Goal: Find specific page/section: Find specific page/section

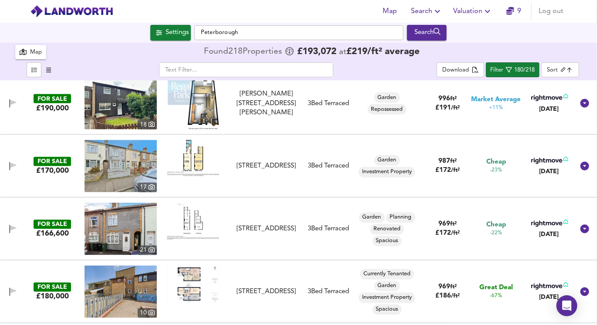
scroll to position [700, 0]
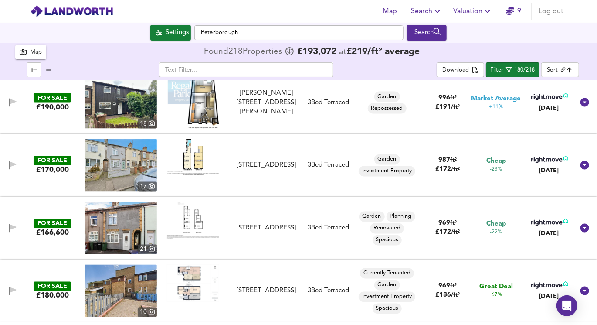
click at [182, 150] on img at bounding box center [193, 157] width 52 height 36
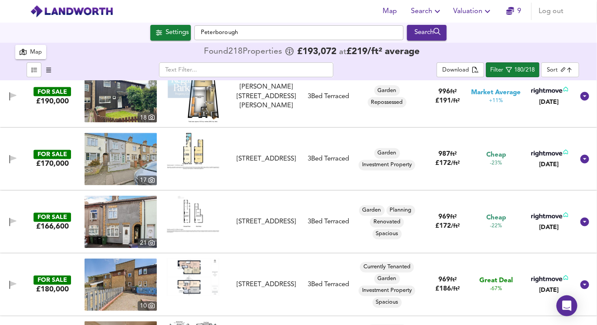
scroll to position [706, 0]
click at [193, 152] on img at bounding box center [193, 151] width 52 height 36
click at [122, 153] on img at bounding box center [121, 159] width 72 height 52
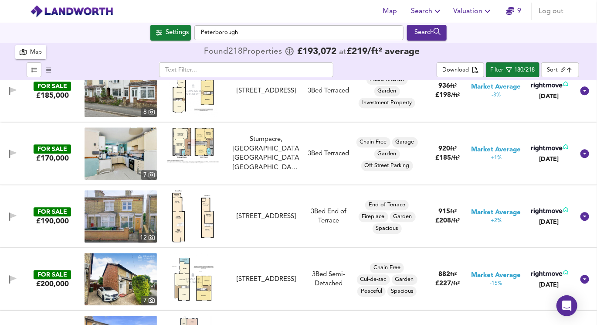
scroll to position [1089, 0]
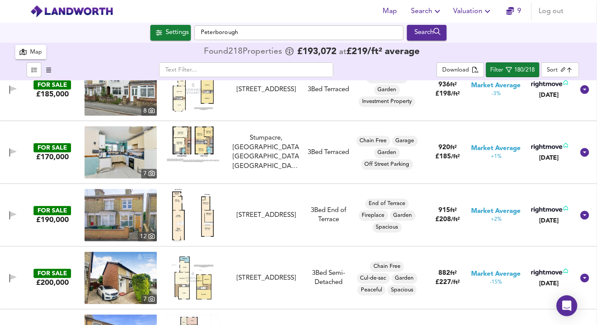
click at [200, 138] on img at bounding box center [193, 144] width 52 height 36
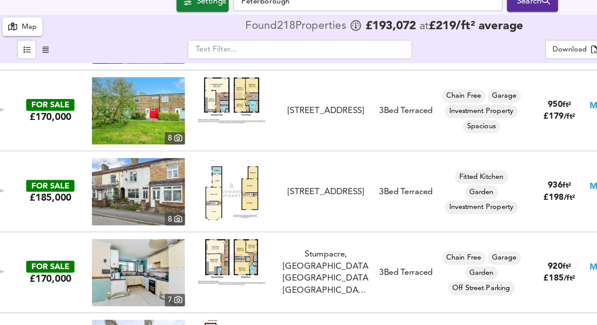
scroll to position [999, 0]
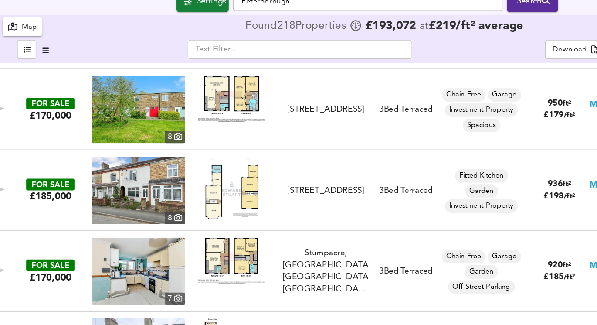
click at [189, 181] on img at bounding box center [193, 179] width 49 height 52
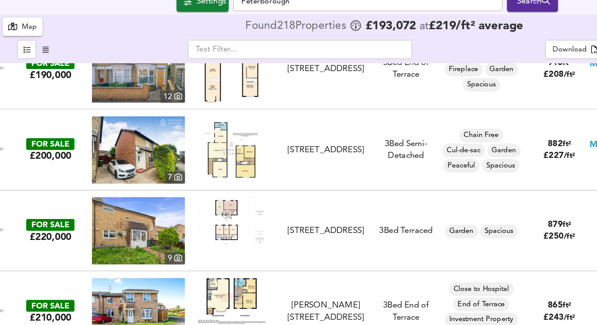
scroll to position [1220, 0]
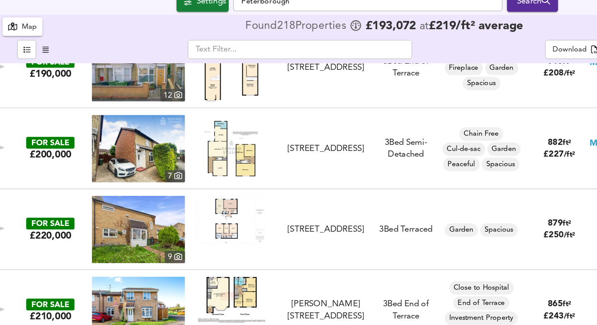
click at [182, 161] on img at bounding box center [193, 147] width 46 height 52
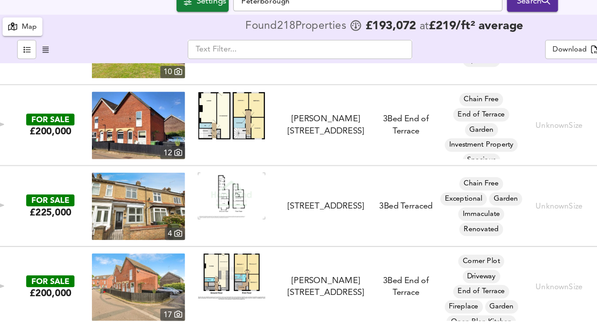
scroll to position [2007, 0]
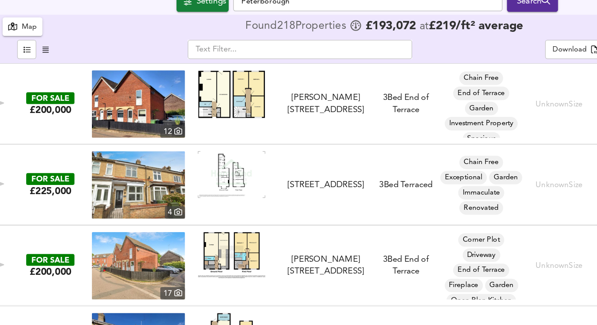
click at [199, 108] on img at bounding box center [193, 104] width 52 height 37
click at [129, 123] on img at bounding box center [121, 112] width 72 height 52
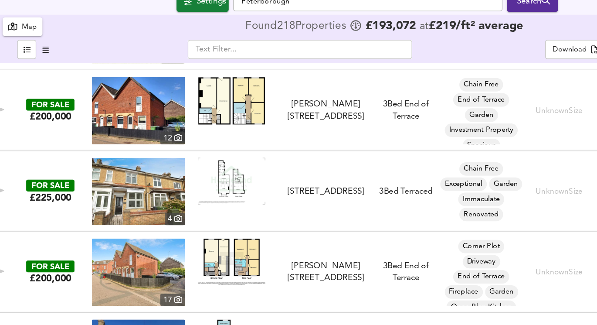
scroll to position [2002, 0]
click at [137, 231] on img at bounding box center [121, 242] width 72 height 52
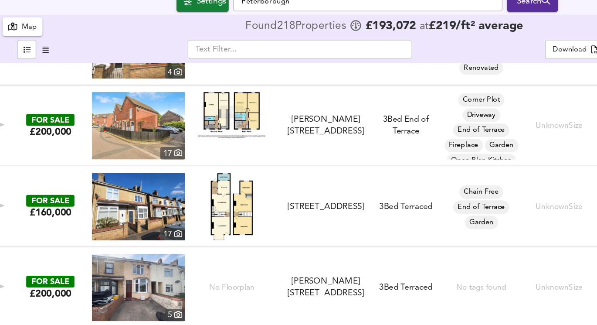
scroll to position [2118, 0]
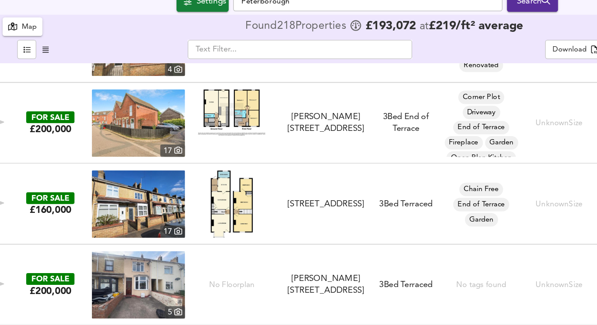
click at [203, 197] on img at bounding box center [193, 189] width 34 height 52
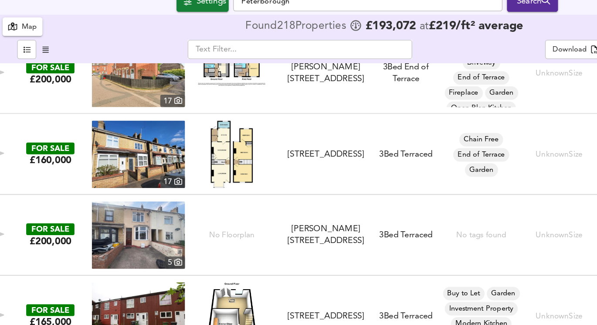
scroll to position [2154, 0]
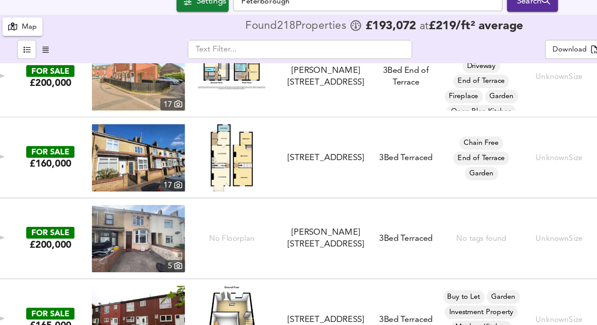
click at [191, 154] on img at bounding box center [193, 154] width 34 height 52
click at [188, 155] on img at bounding box center [193, 154] width 34 height 52
click at [203, 156] on img at bounding box center [193, 153] width 34 height 52
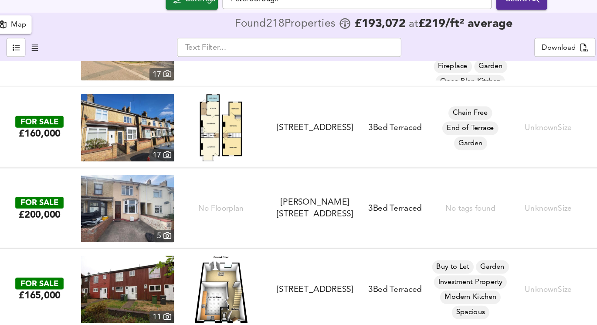
scroll to position [2181, 0]
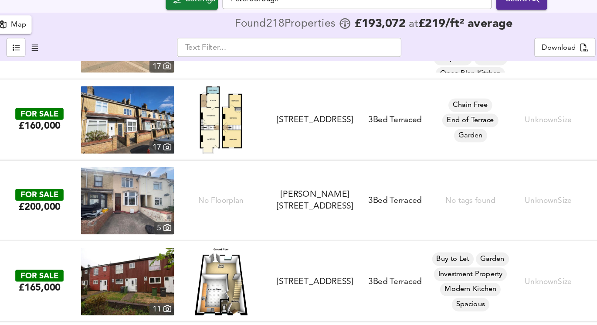
click at [140, 183] on img at bounding box center [121, 188] width 72 height 52
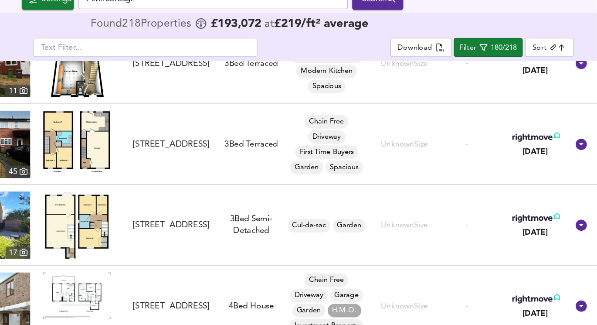
scroll to position [0, 0]
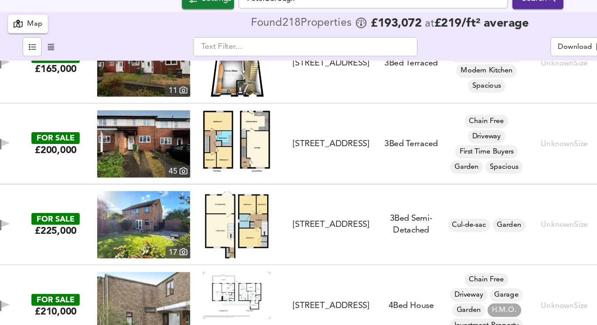
click at [200, 73] on input "text" at bounding box center [246, 69] width 174 height 15
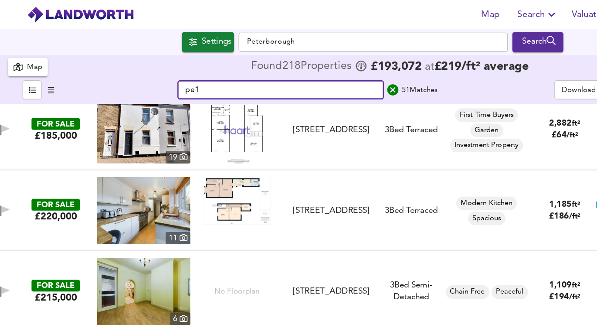
scroll to position [14, 0]
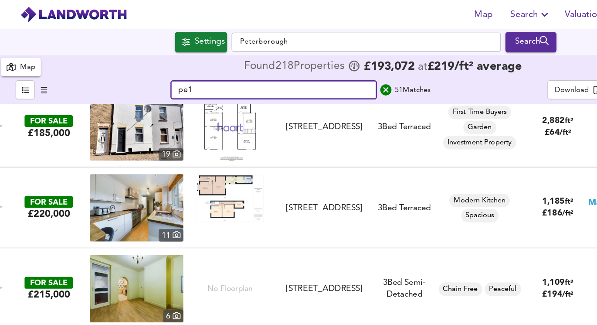
type input "pe1"
click at [145, 96] on img at bounding box center [121, 98] width 72 height 52
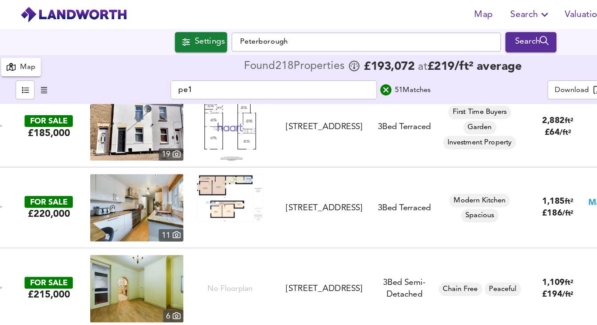
click at [127, 103] on img at bounding box center [121, 98] width 72 height 52
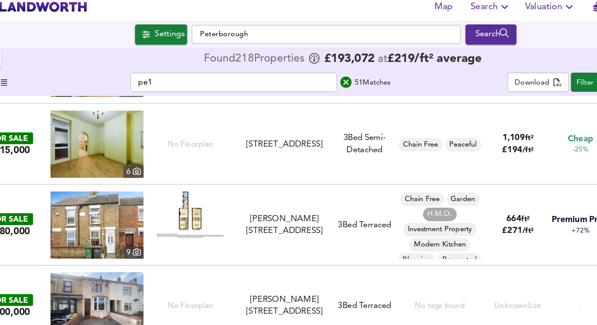
scroll to position [127, 0]
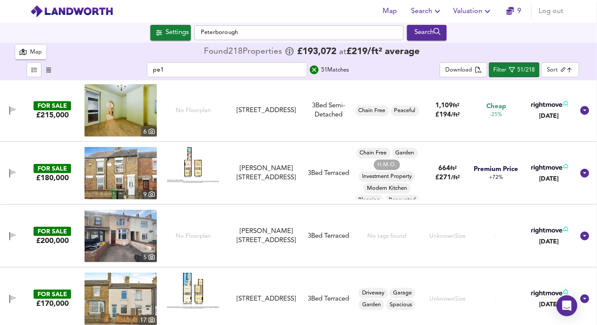
click at [137, 176] on img at bounding box center [121, 173] width 72 height 52
click at [134, 163] on img at bounding box center [121, 173] width 72 height 52
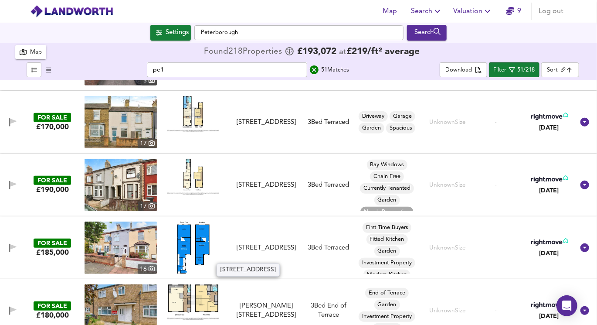
scroll to position [306, 0]
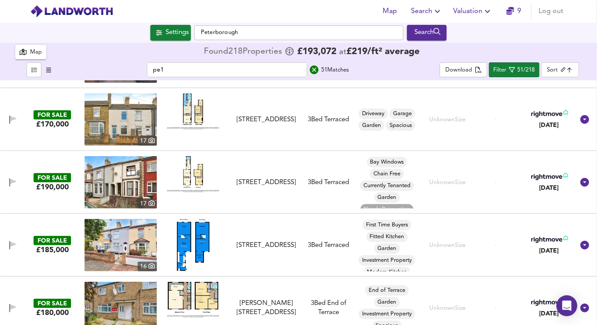
click at [194, 174] on img at bounding box center [193, 174] width 52 height 36
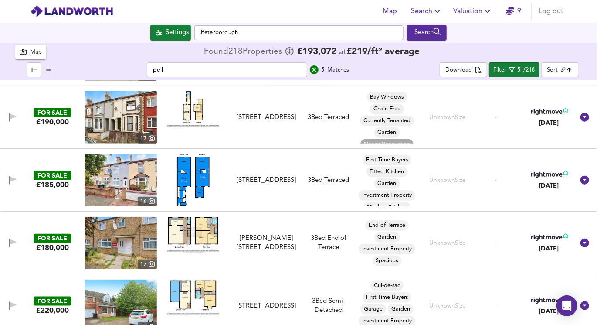
scroll to position [369, 0]
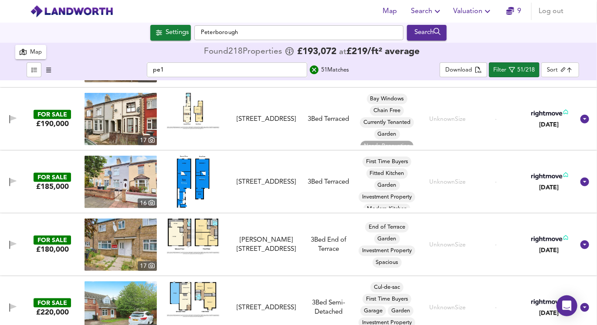
click at [201, 190] on img at bounding box center [193, 182] width 33 height 52
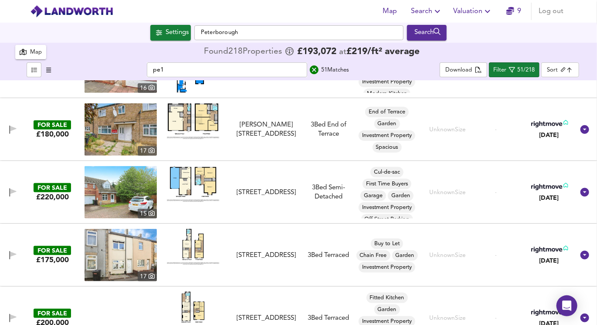
scroll to position [485, 0]
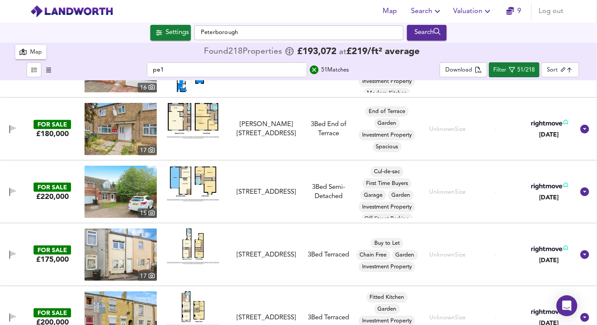
click at [203, 186] on img at bounding box center [193, 184] width 52 height 36
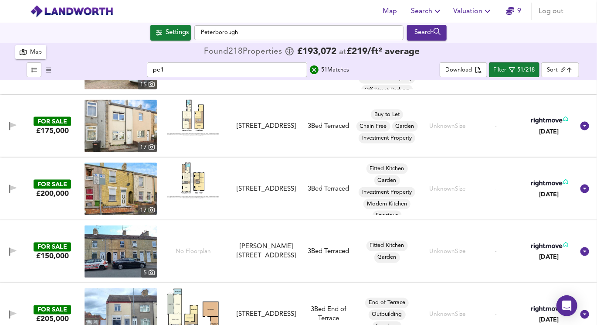
scroll to position [633, 0]
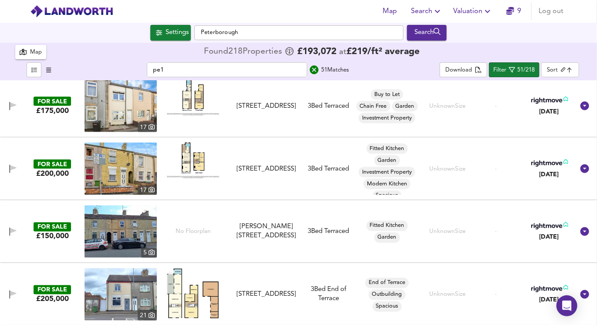
click at [191, 163] on img at bounding box center [193, 160] width 52 height 36
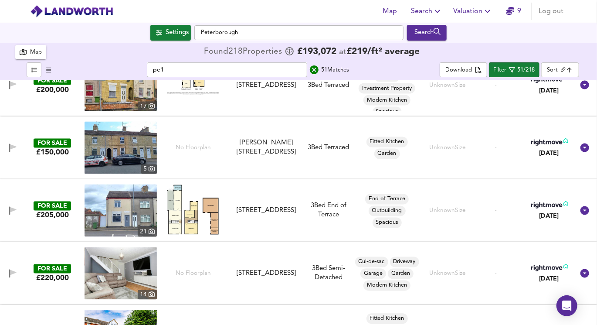
scroll to position [718, 0]
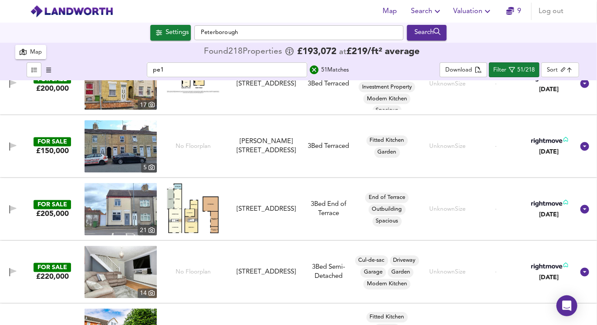
click at [193, 221] on img at bounding box center [193, 208] width 52 height 51
click at [132, 199] on img at bounding box center [121, 209] width 72 height 52
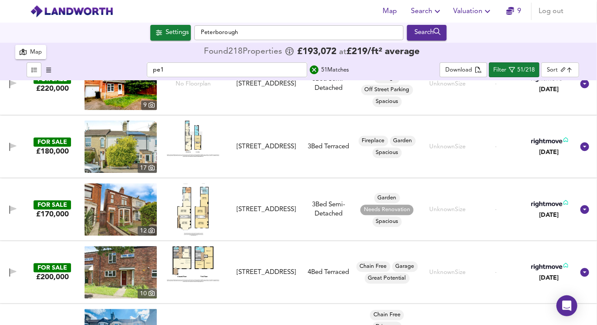
scroll to position [970, 0]
click at [136, 215] on img at bounding box center [121, 209] width 72 height 52
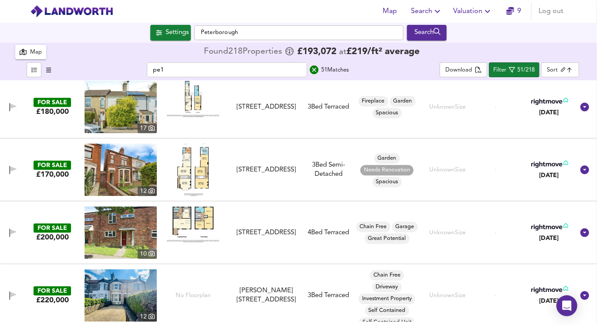
scroll to position [1009, 0]
click at [199, 216] on img at bounding box center [193, 224] width 52 height 36
click at [120, 219] on img at bounding box center [121, 232] width 72 height 52
